Goal: Transaction & Acquisition: Purchase product/service

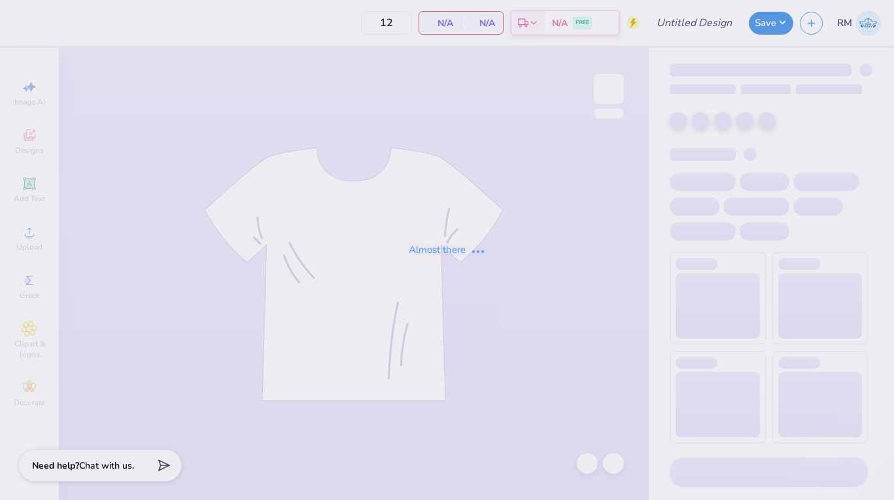
type input "Bikers Ball '25"
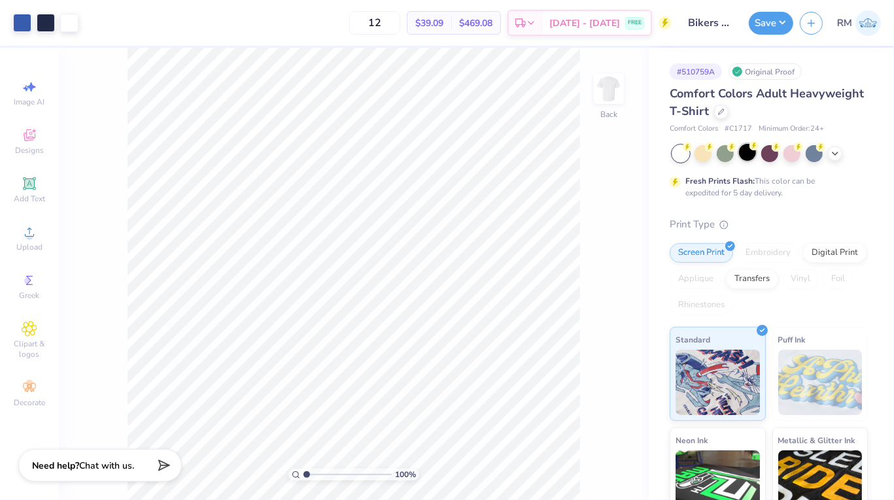
click at [745, 158] on div at bounding box center [747, 152] width 17 height 17
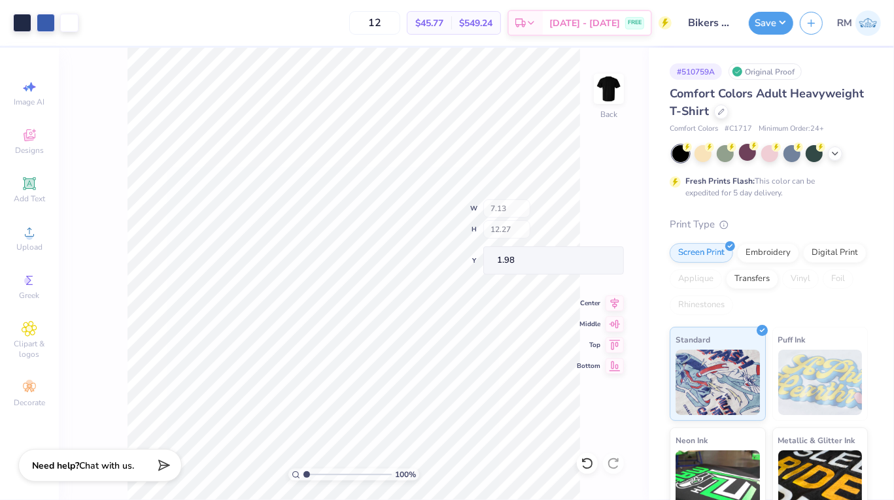
type input "2.05"
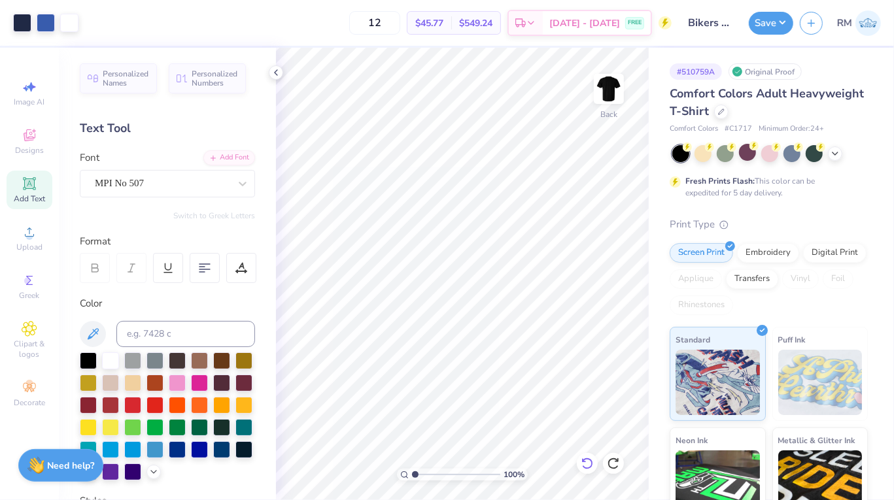
click at [587, 460] on icon at bounding box center [587, 463] width 13 height 13
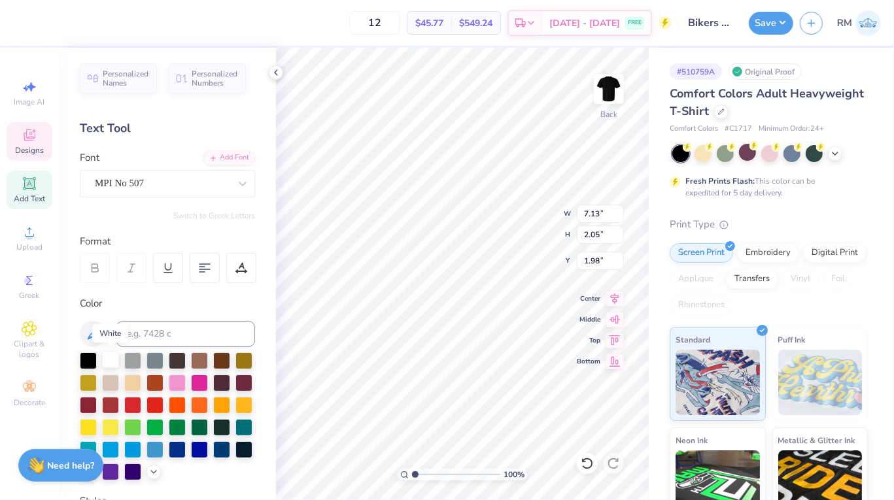
click at [107, 356] on div at bounding box center [110, 359] width 17 height 17
type input "0.86"
type input "0.97"
type input "6.83"
click at [109, 355] on div at bounding box center [110, 359] width 17 height 17
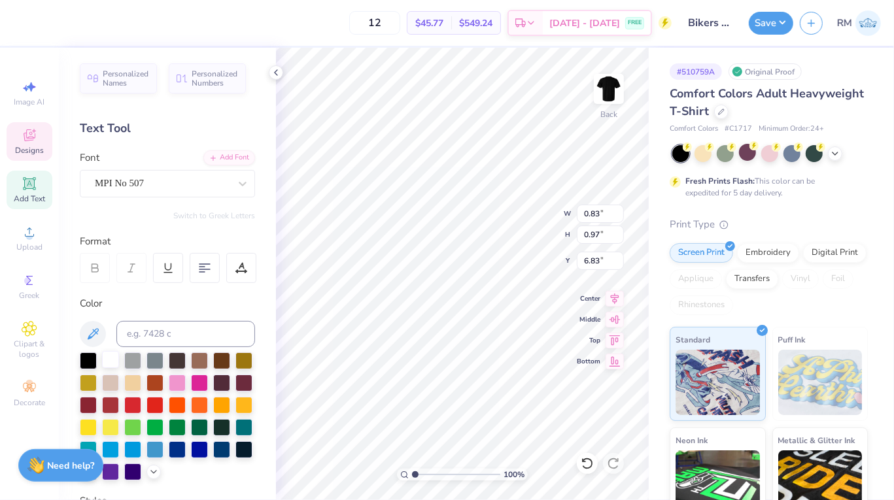
click at [106, 355] on div at bounding box center [110, 359] width 17 height 17
type input "8.34"
type input "1.77"
type input "13.74"
click at [116, 357] on div at bounding box center [110, 359] width 17 height 17
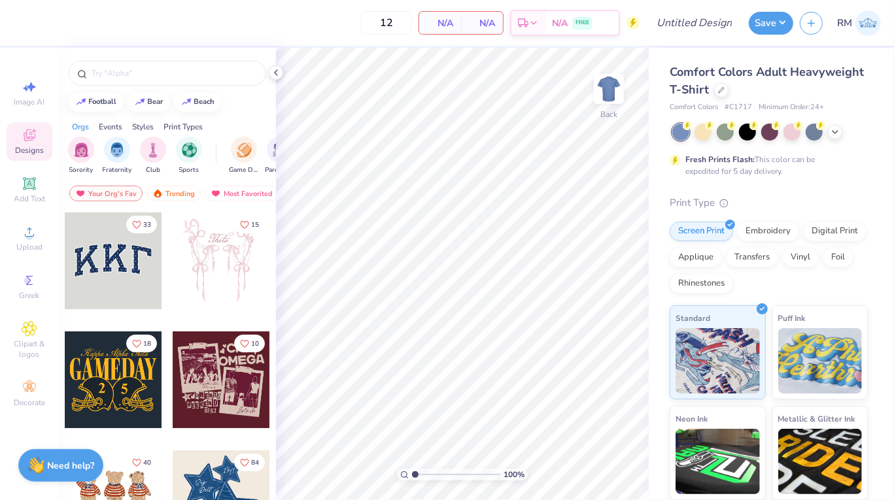
click at [862, 27] on img at bounding box center [867, 22] width 25 height 25
click at [74, 148] on img "filter for Sorority" at bounding box center [81, 148] width 15 height 15
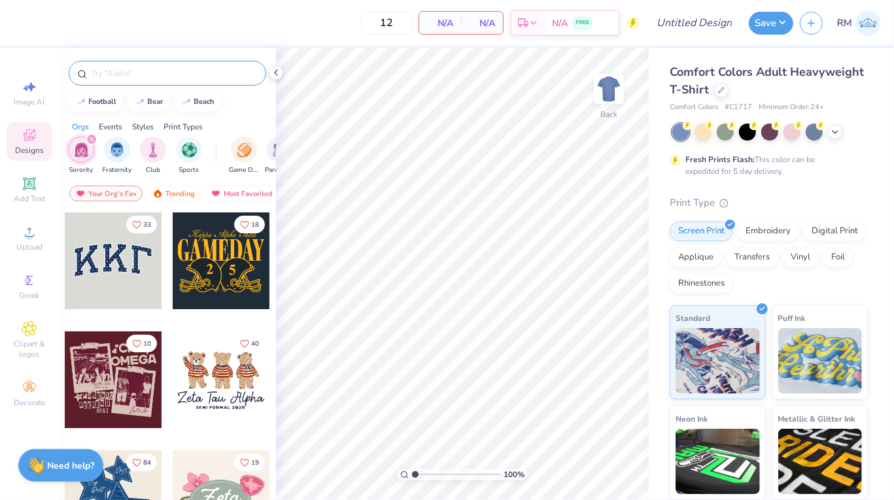
click at [112, 76] on input "text" at bounding box center [173, 73] width 167 height 13
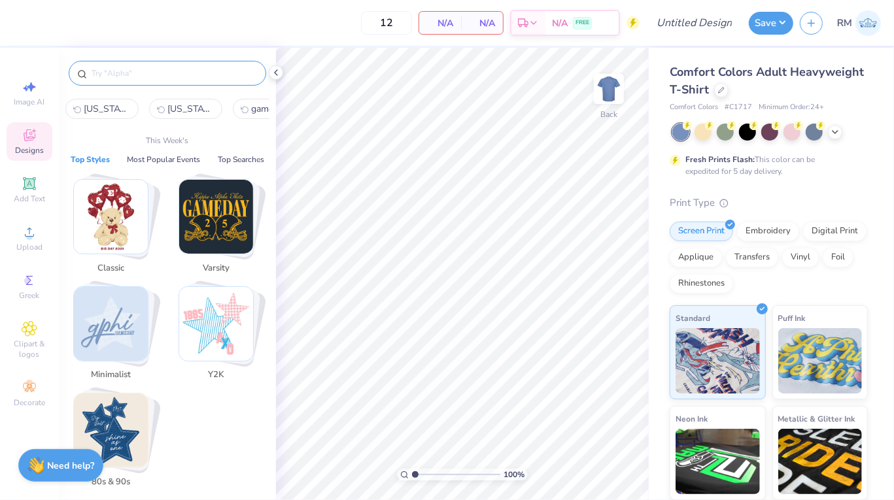
click at [133, 433] on img "Stack Card Button 80s & 90s" at bounding box center [111, 431] width 74 height 74
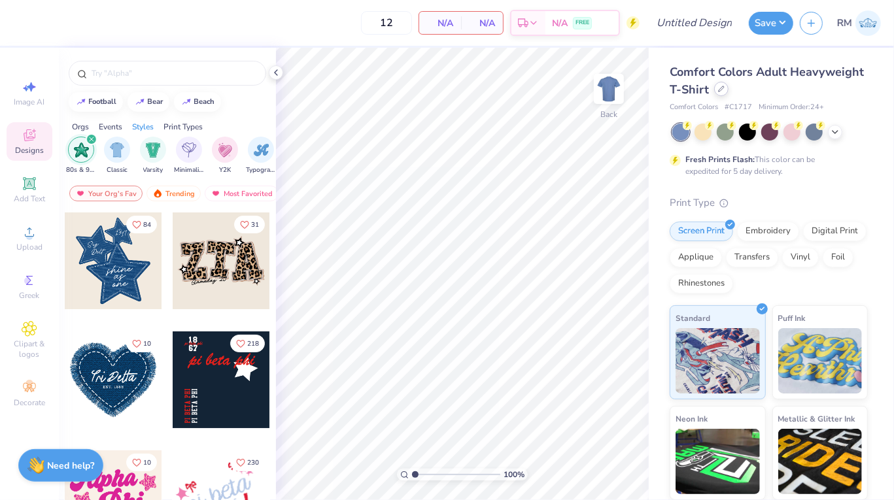
click at [718, 88] on icon at bounding box center [721, 89] width 7 height 7
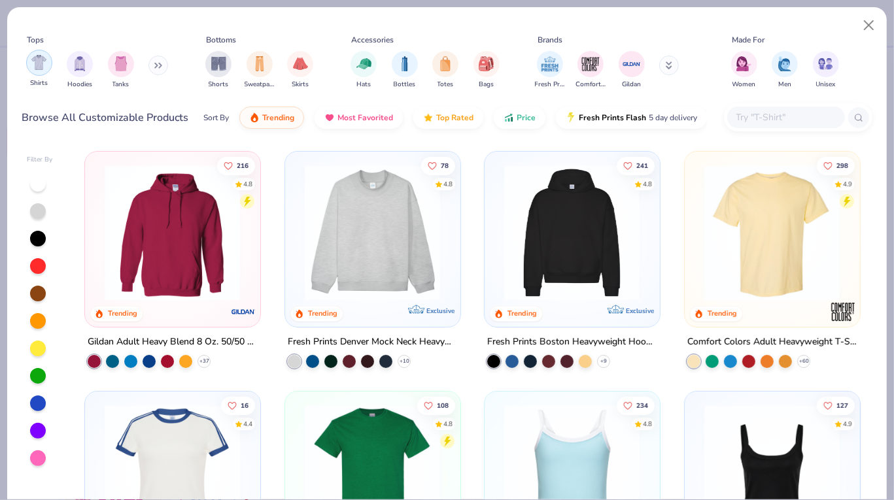
click at [39, 64] on img "filter for Shirts" at bounding box center [38, 62] width 15 height 15
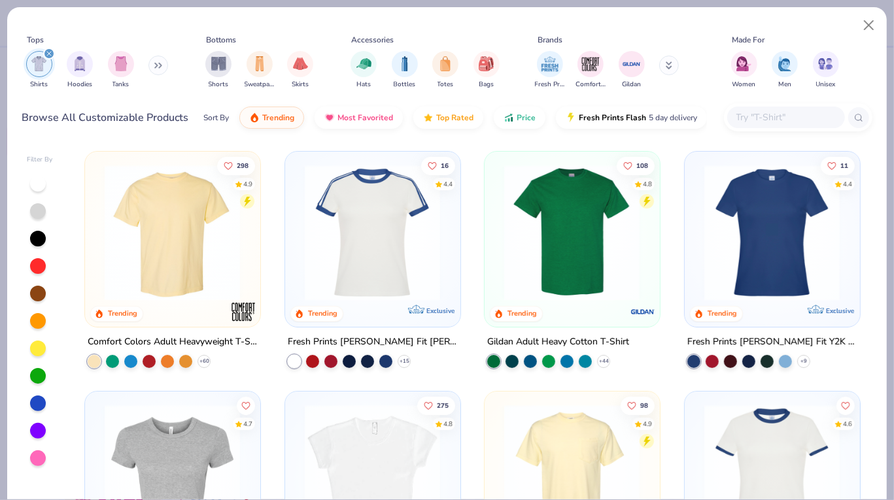
click at [748, 116] on input "text" at bounding box center [785, 117] width 101 height 15
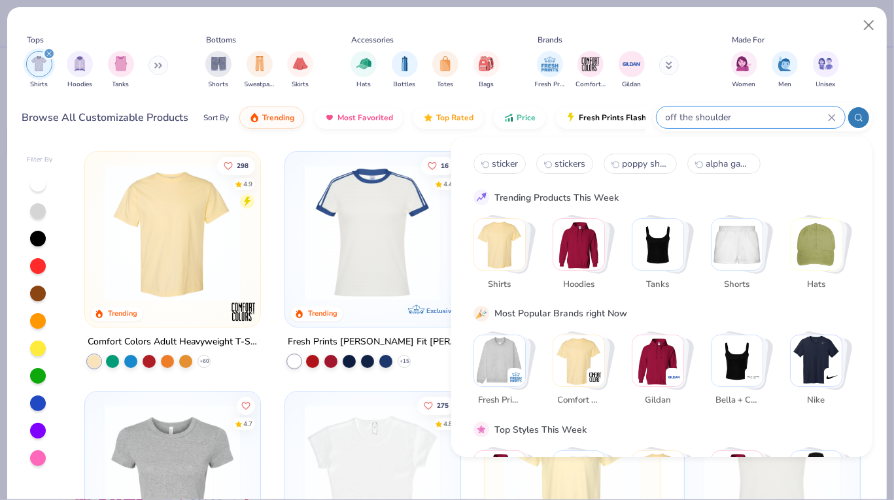
type input "off the shoulder"
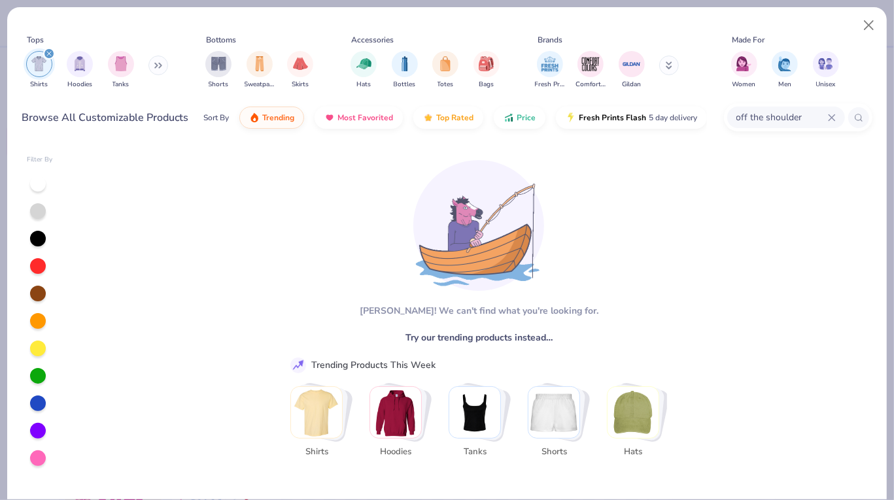
click at [830, 117] on icon at bounding box center [831, 117] width 6 height 6
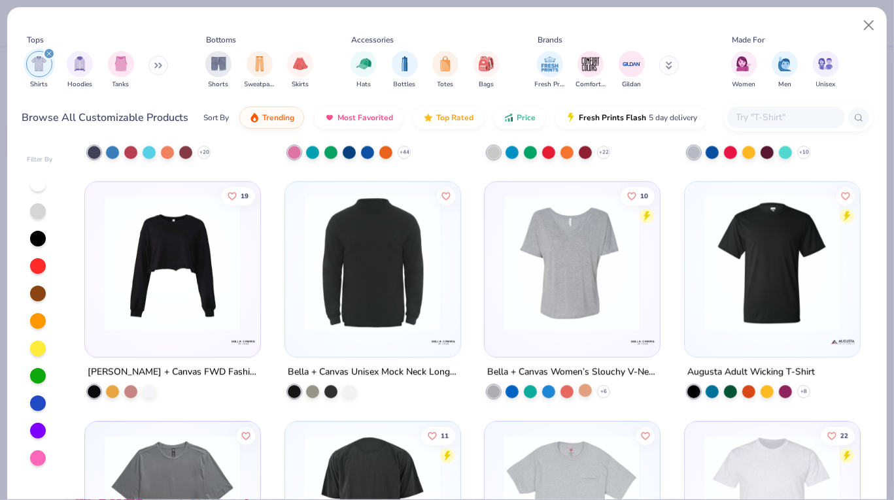
scroll to position [2346, 0]
